Goal: Transaction & Acquisition: Purchase product/service

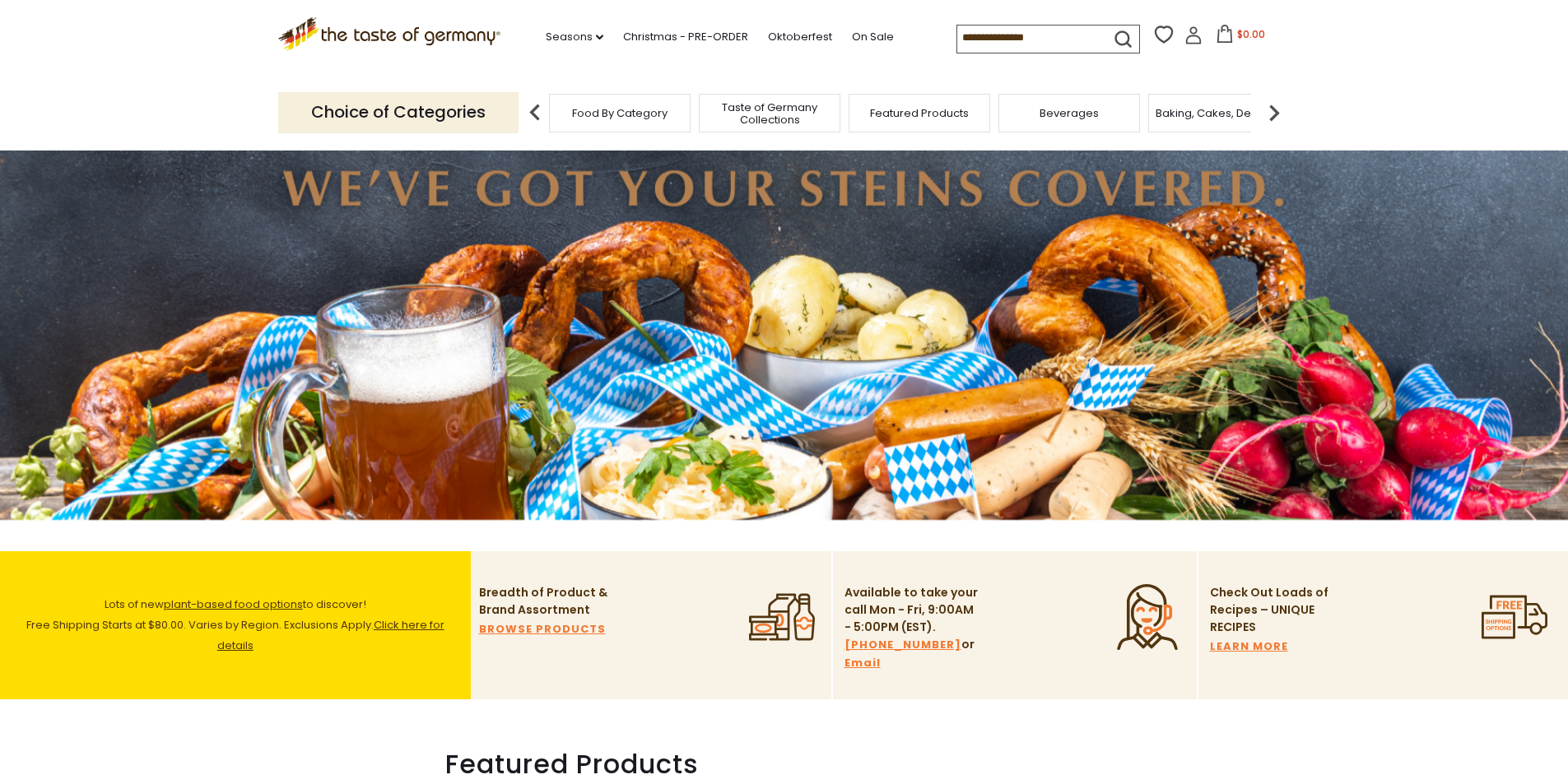
scroll to position [246, 0]
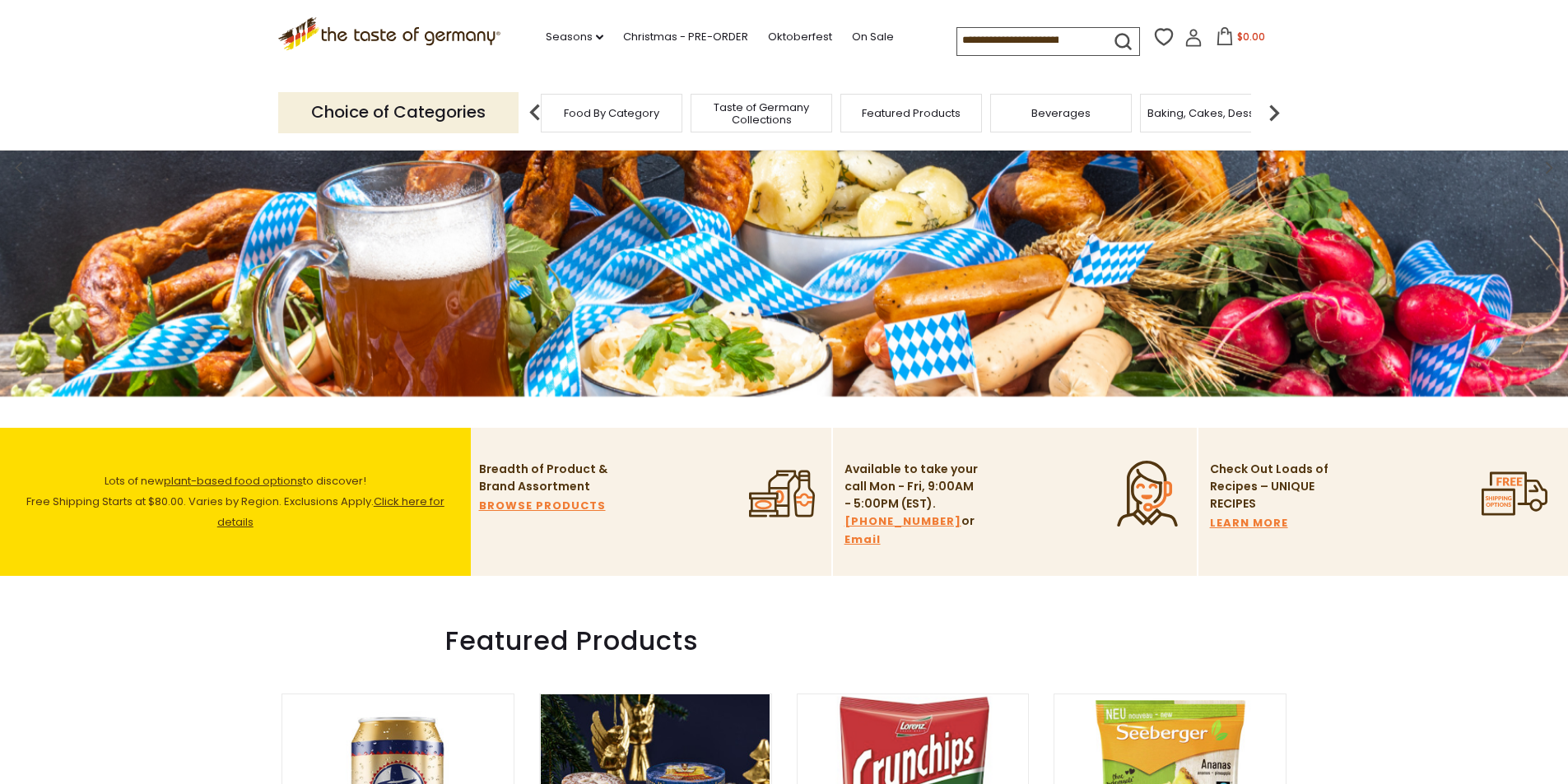
click at [1048, 114] on span "Beverages" at bounding box center [1060, 113] width 59 height 13
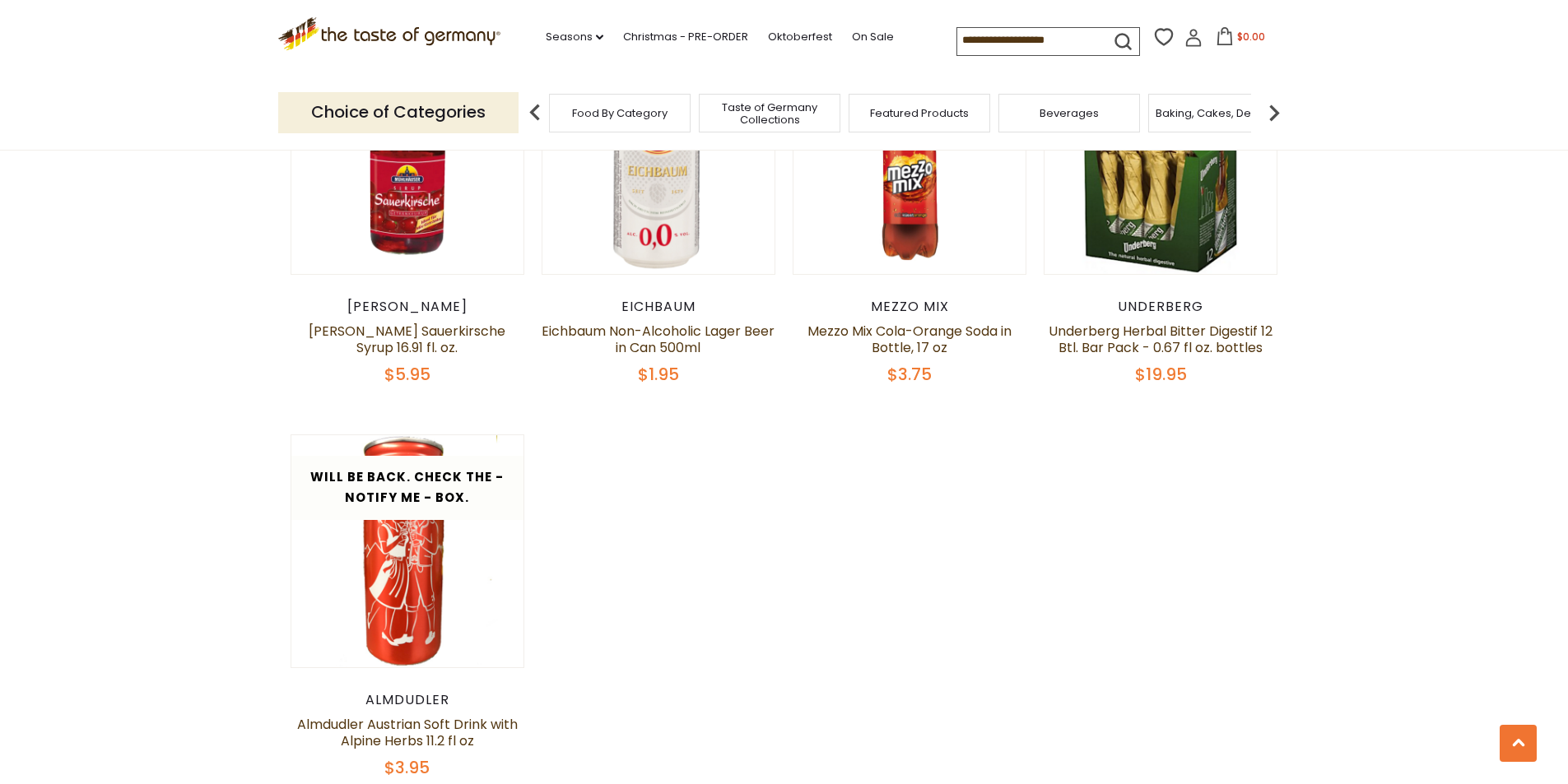
scroll to position [3125, 0]
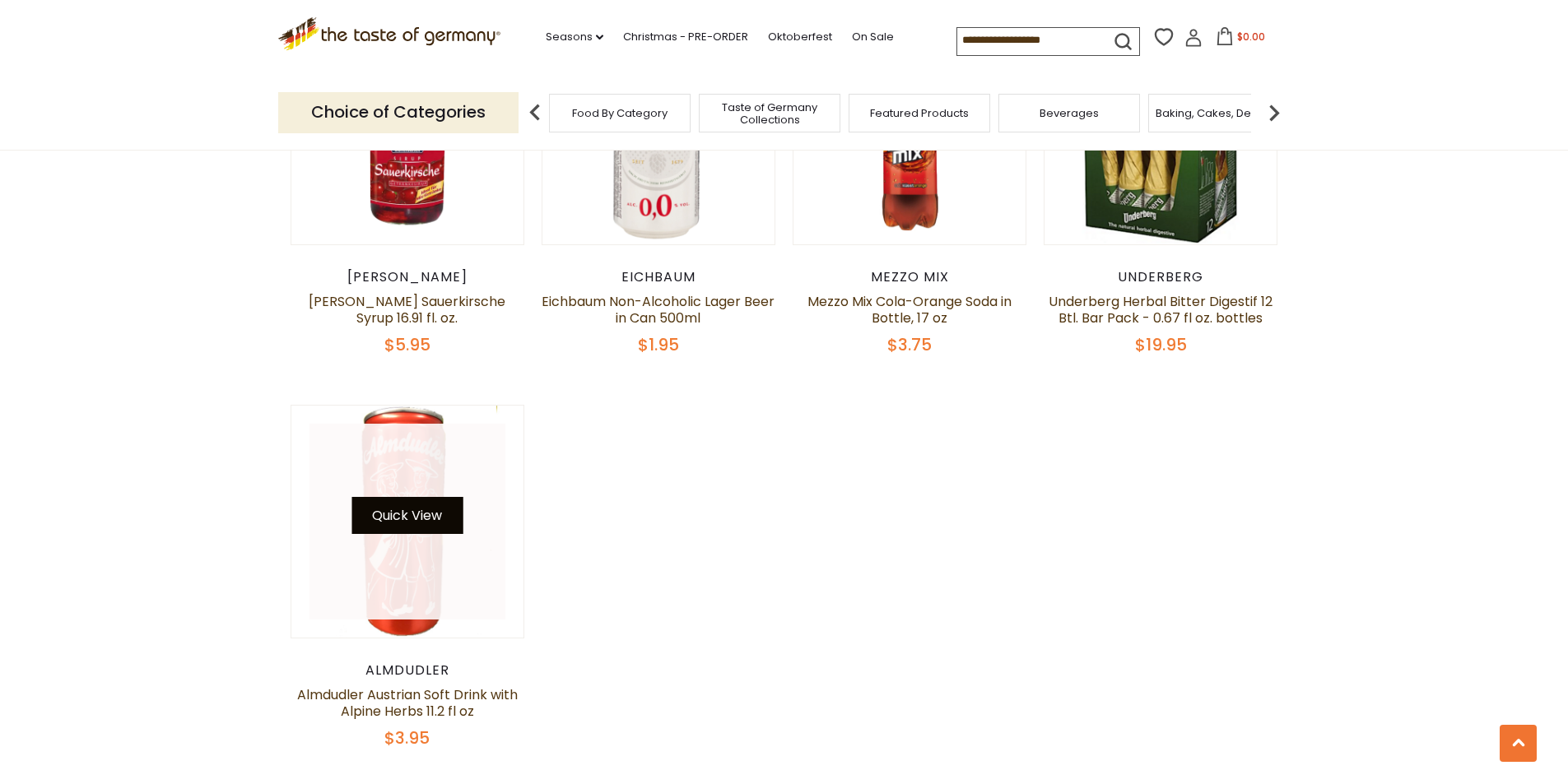
click at [414, 508] on button "Quick View" at bounding box center [407, 515] width 111 height 37
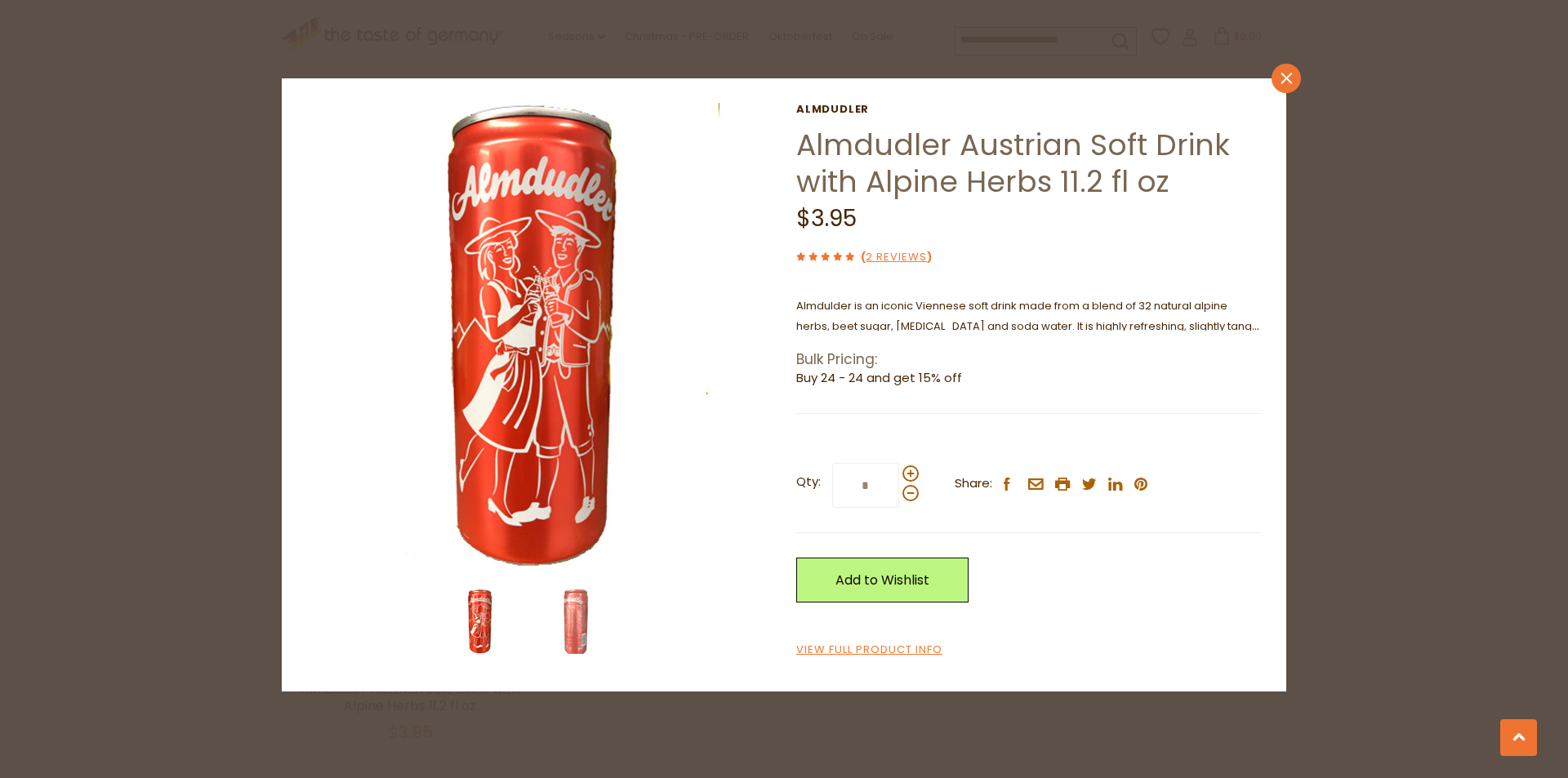
click at [1282, 89] on link "close" at bounding box center [1286, 78] width 30 height 30
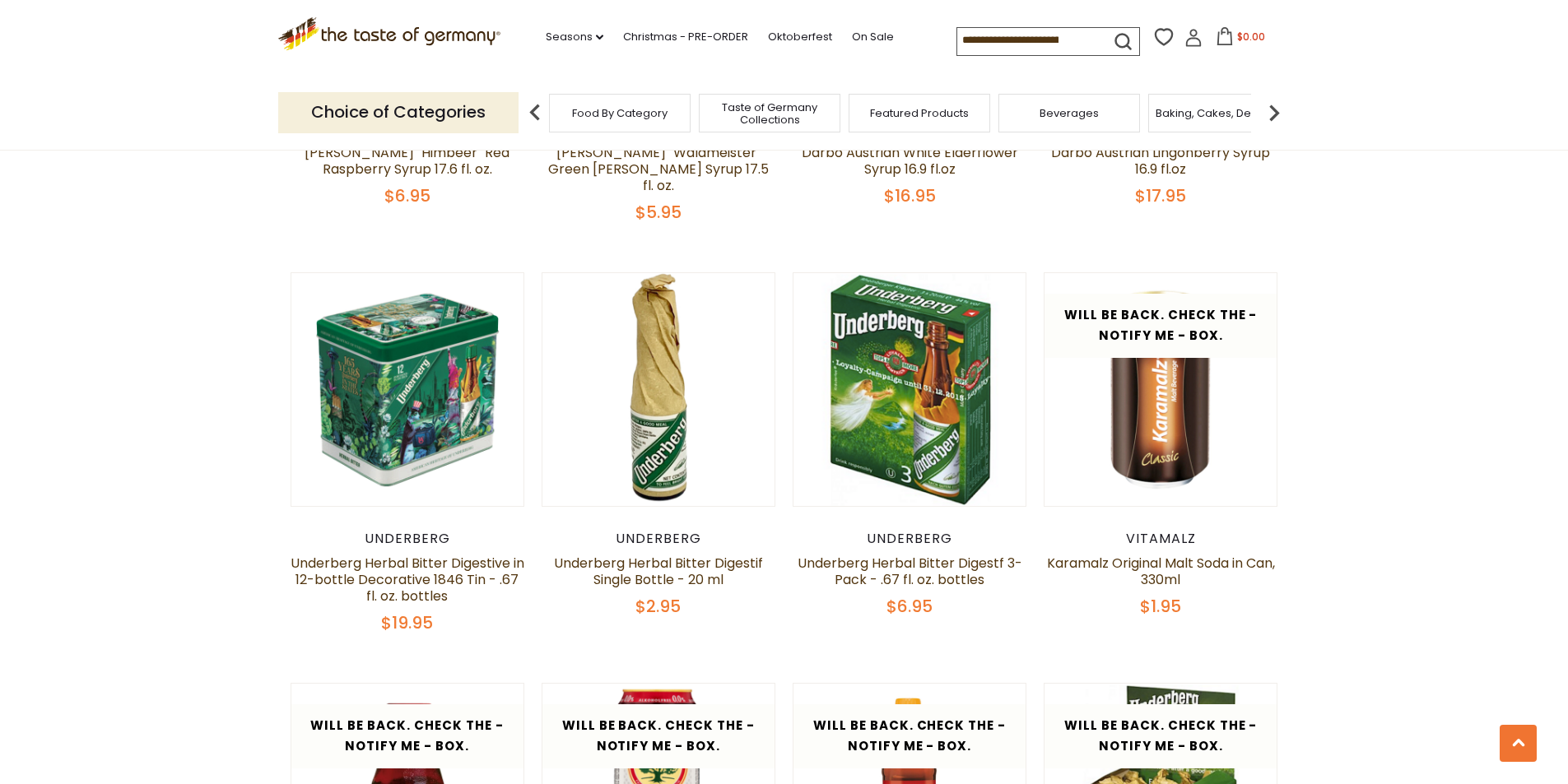
scroll to position [2385, 0]
